Goal: Task Accomplishment & Management: Manage account settings

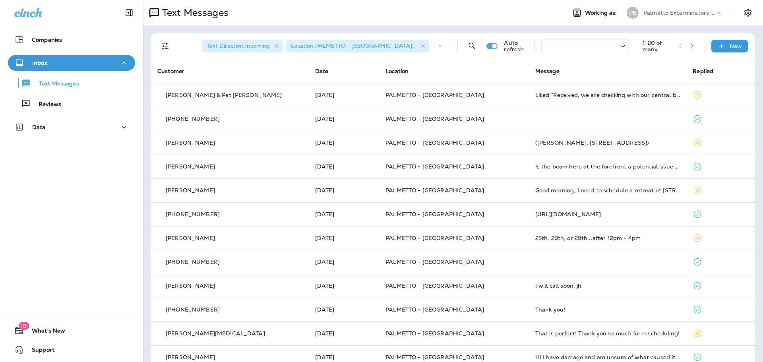
scroll to position [8, 0]
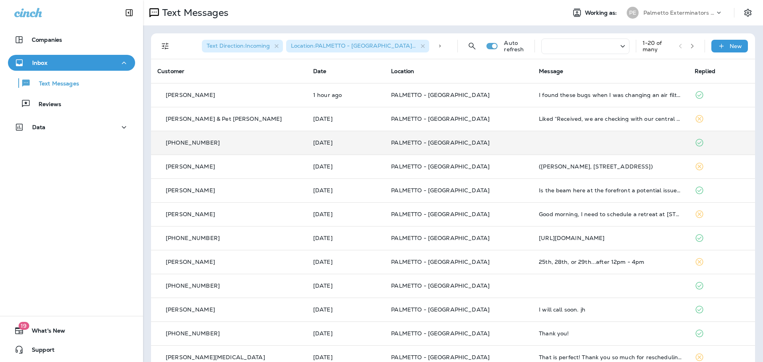
click at [423, 137] on td "PALMETTO - [GEOGRAPHIC_DATA]" at bounding box center [459, 143] width 148 height 24
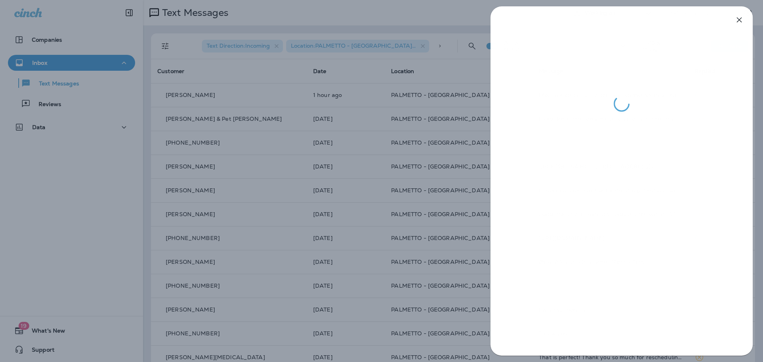
click at [342, 148] on div at bounding box center [381, 181] width 763 height 362
